Goal: Task Accomplishment & Management: Manage account settings

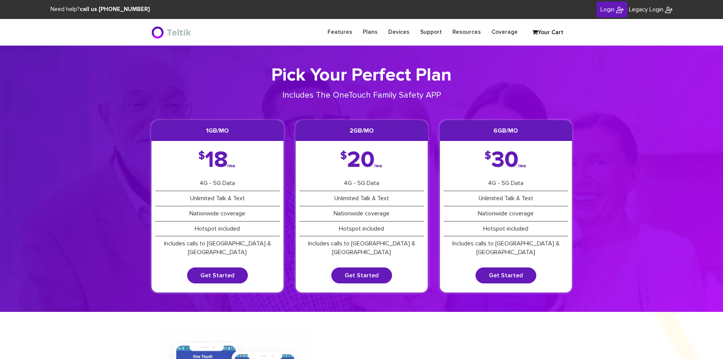
type input "[PERSON_NAME][EMAIL_ADDRESS][DOMAIN_NAME]"
click at [613, 13] on link "Login" at bounding box center [612, 10] width 31 height 16
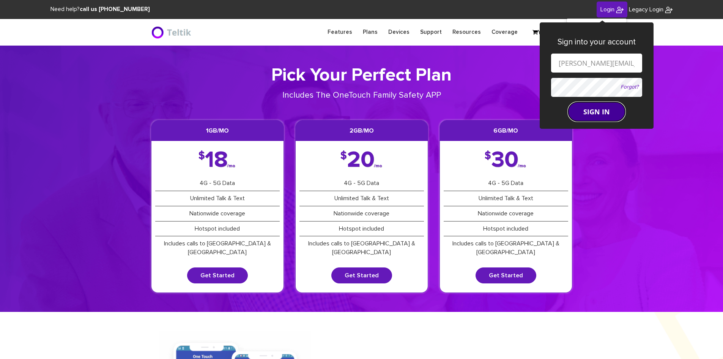
click at [595, 115] on button "SIGN IN" at bounding box center [596, 111] width 57 height 19
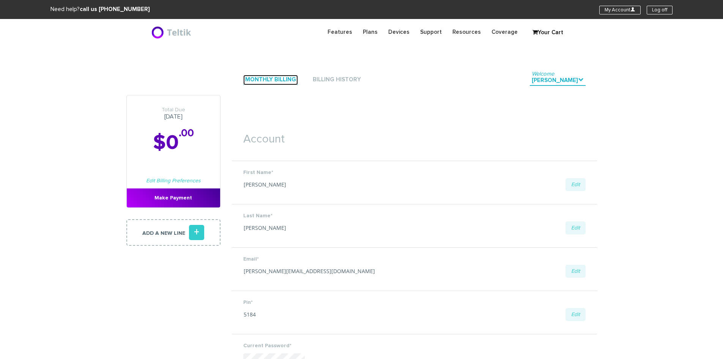
click at [279, 79] on link "Monthly Billing" at bounding box center [270, 80] width 55 height 10
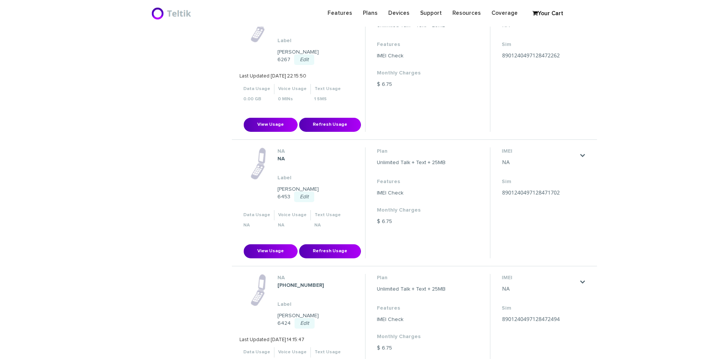
scroll to position [304, 0]
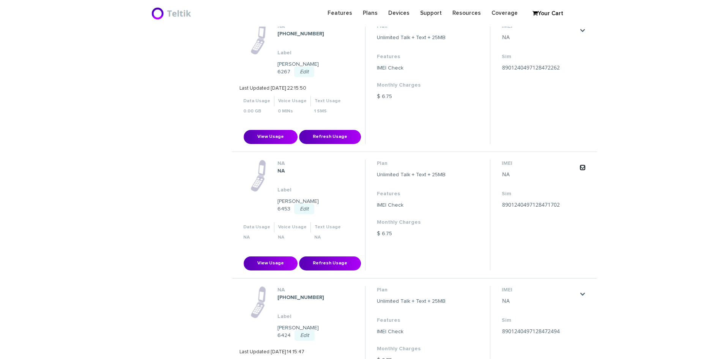
click at [582, 164] on link "." at bounding box center [583, 167] width 6 height 6
